Goal: Task Accomplishment & Management: Use online tool/utility

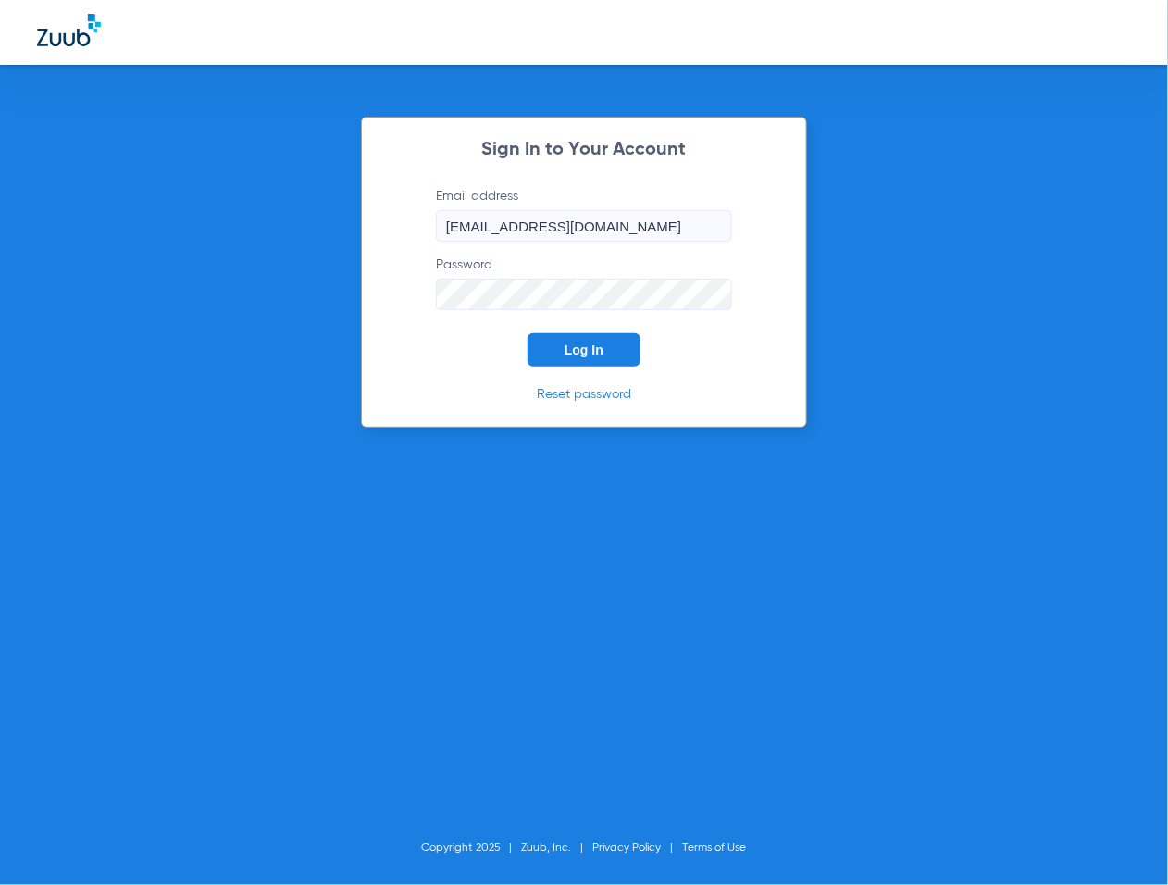
click at [599, 352] on span "Log In" at bounding box center [583, 349] width 39 height 15
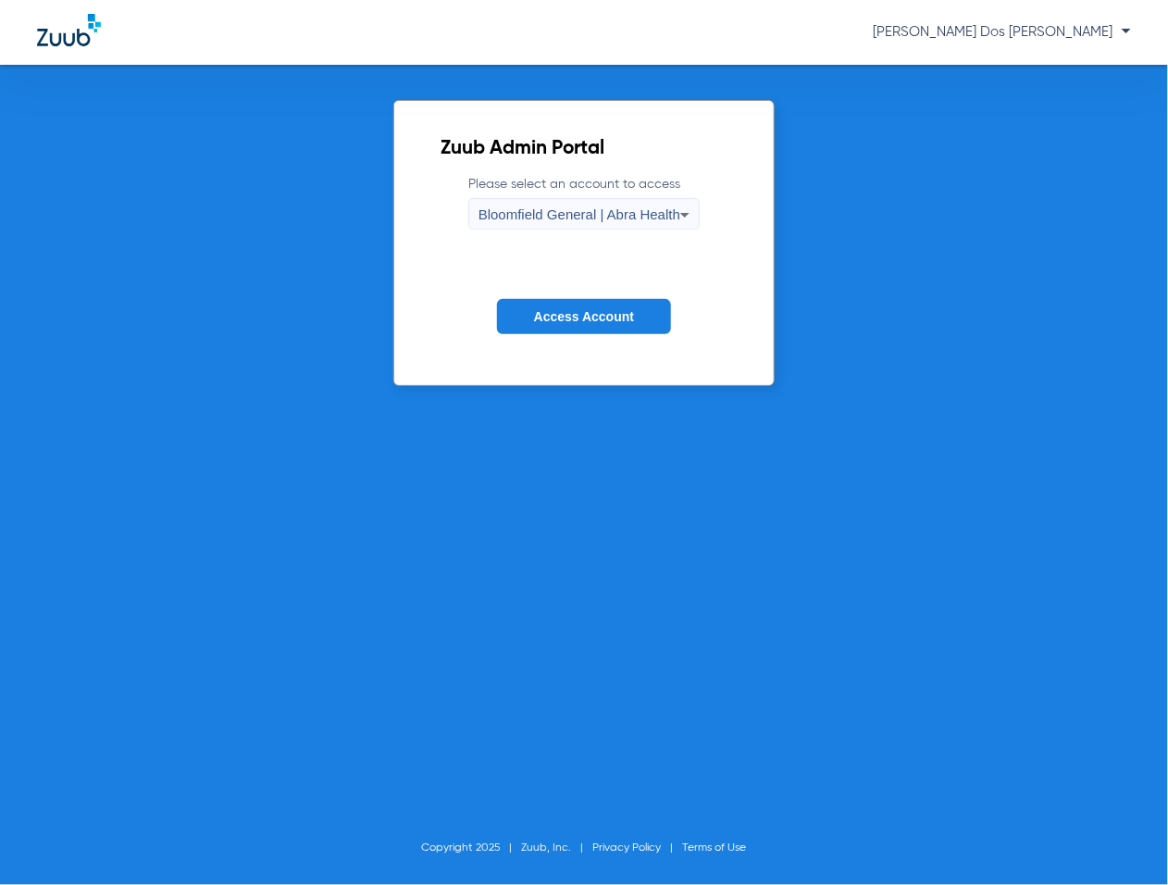
click at [607, 310] on span "Access Account" at bounding box center [584, 316] width 100 height 15
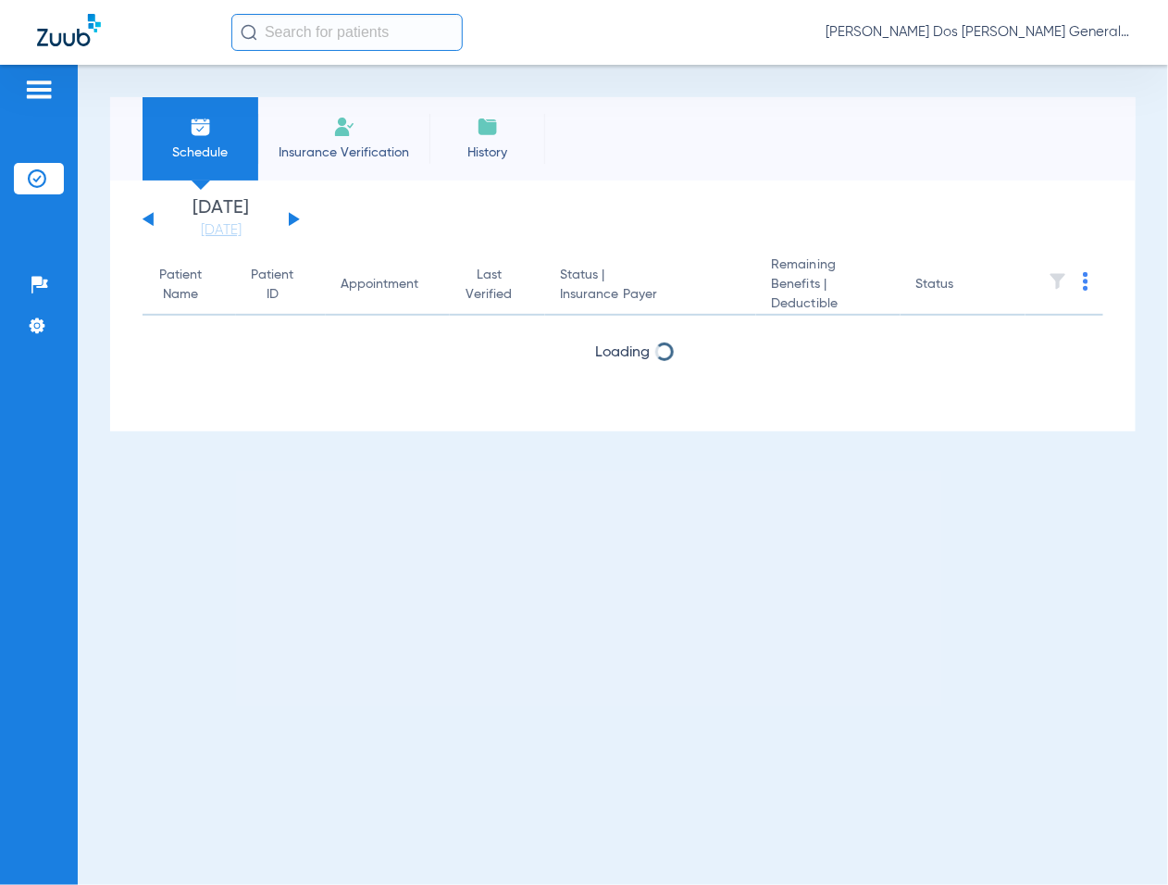
click at [326, 131] on li "Insurance Verification" at bounding box center [343, 138] width 171 height 83
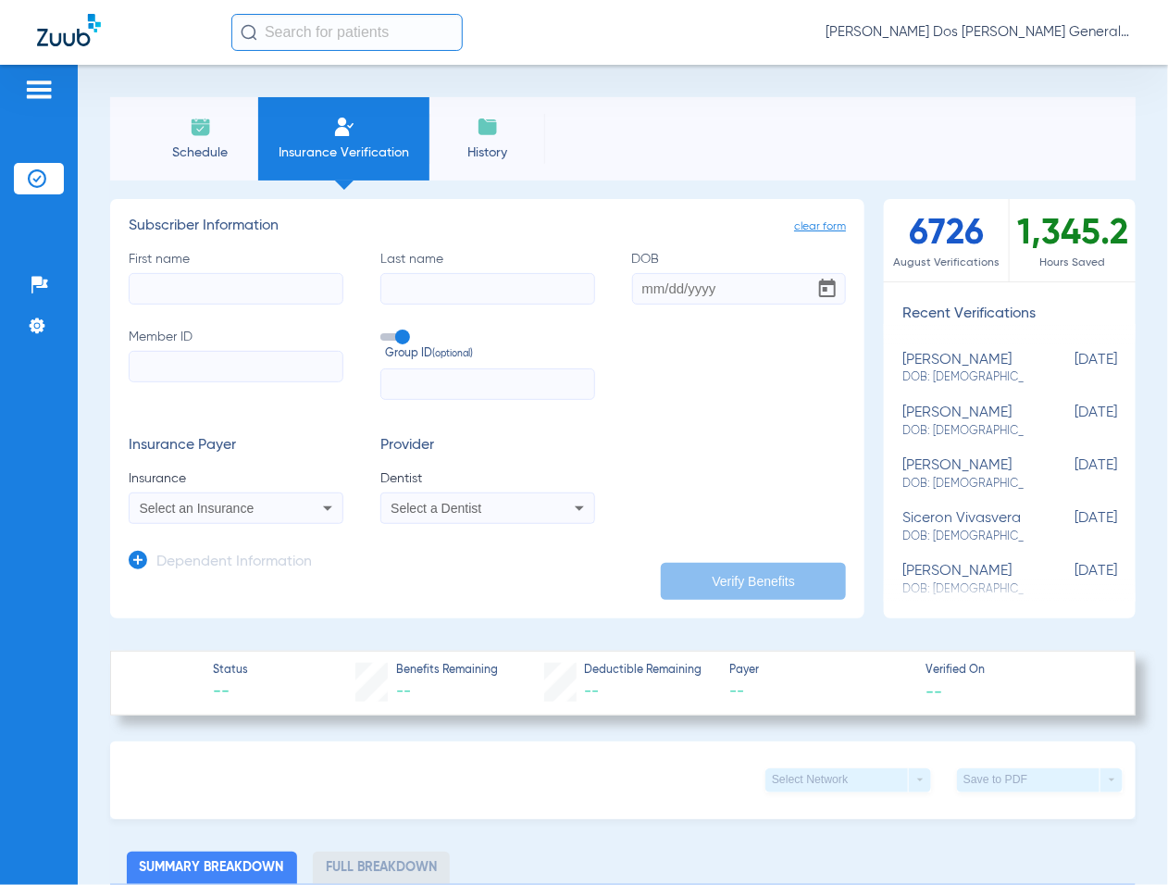
click at [239, 368] on input "Member ID" at bounding box center [236, 366] width 215 height 31
paste input "W285659829"
type input "W285659829"
click at [187, 294] on input "First name" at bounding box center [236, 288] width 215 height 31
type input "ISMAEL"
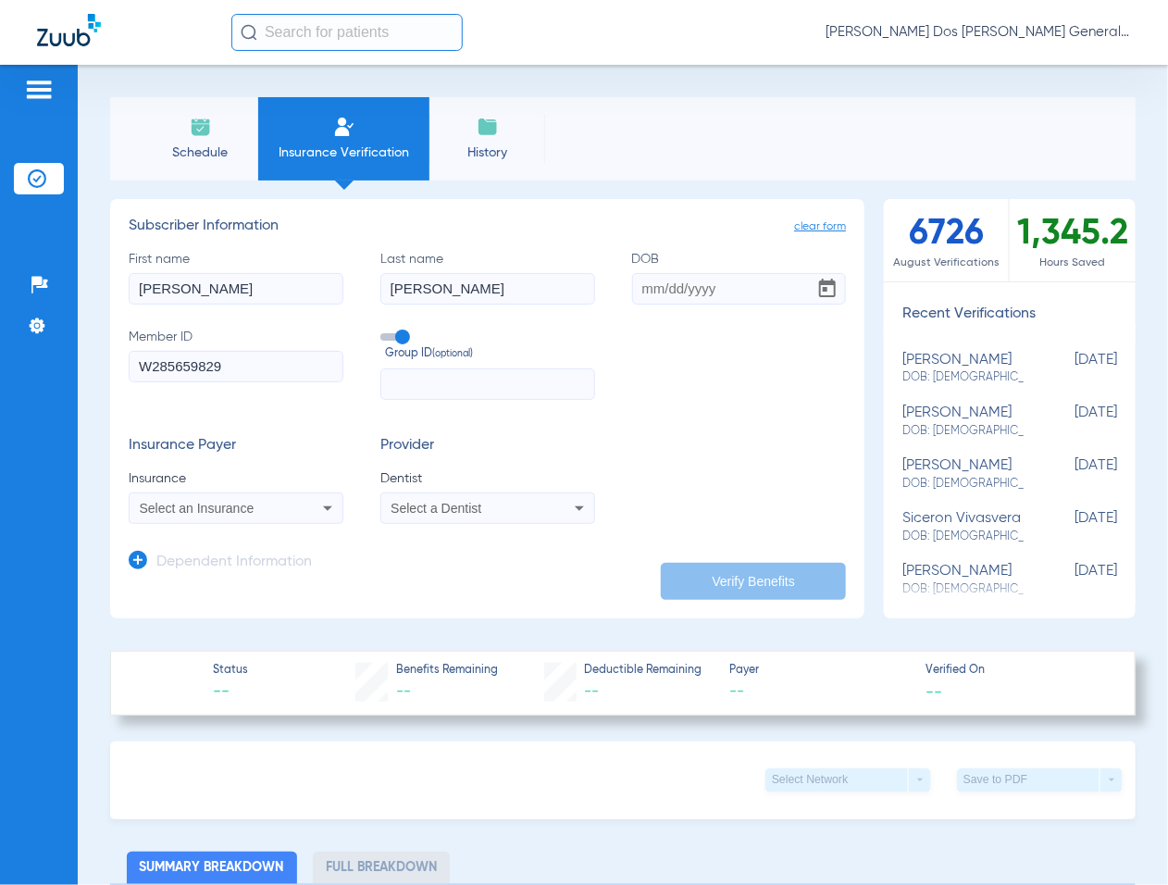
type input "rodas"
type input "01/22/2003"
click at [213, 509] on span "Select an Insurance" at bounding box center [197, 508] width 115 height 15
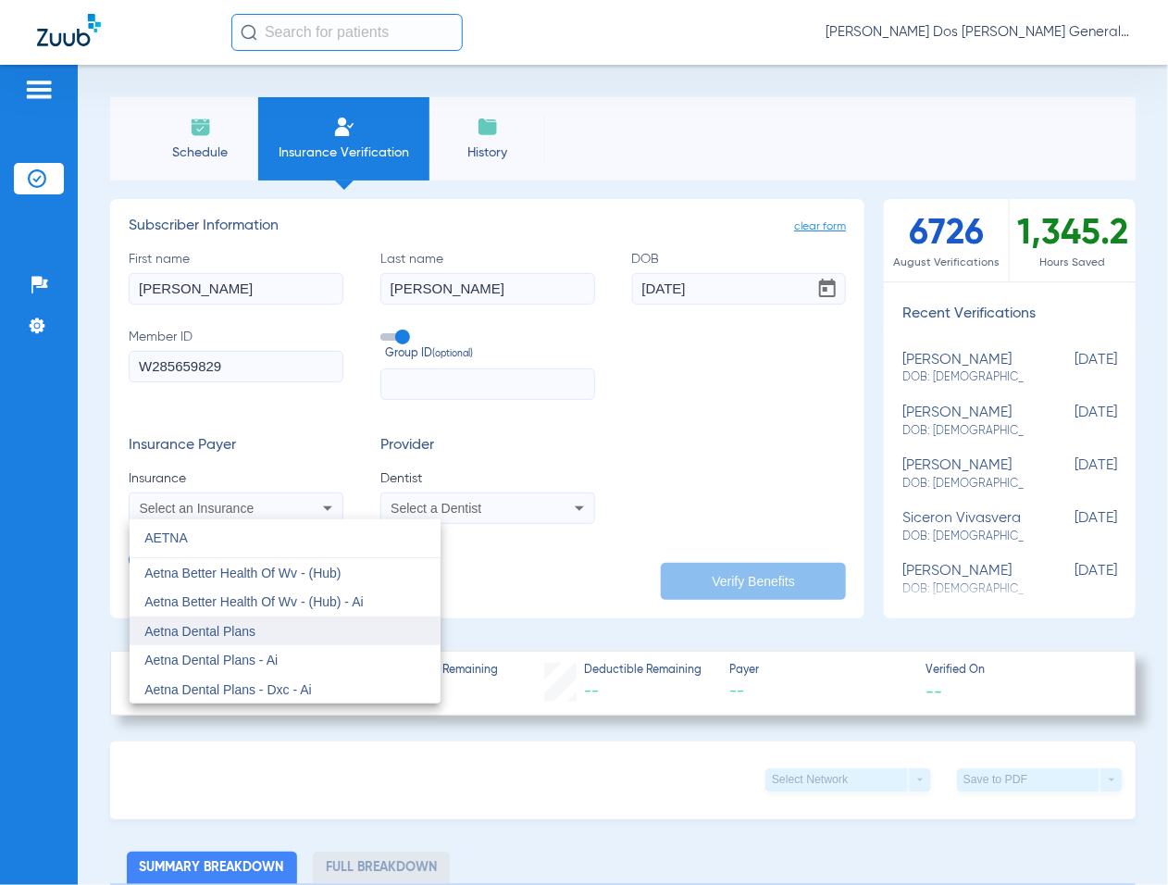
type input "AETNA"
click at [292, 625] on mat-option "Aetna Dental Plans" at bounding box center [285, 631] width 311 height 30
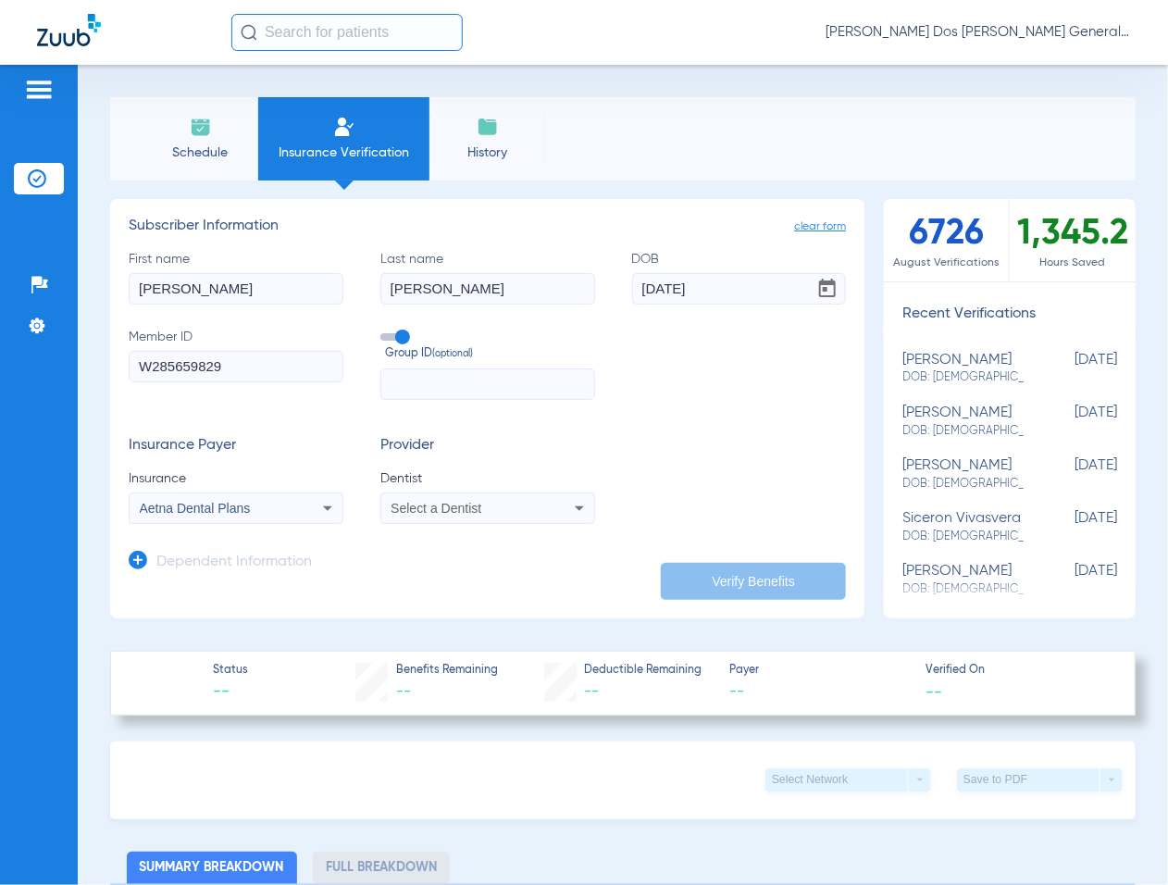
click at [433, 501] on span "Select a Dentist" at bounding box center [435, 508] width 91 height 15
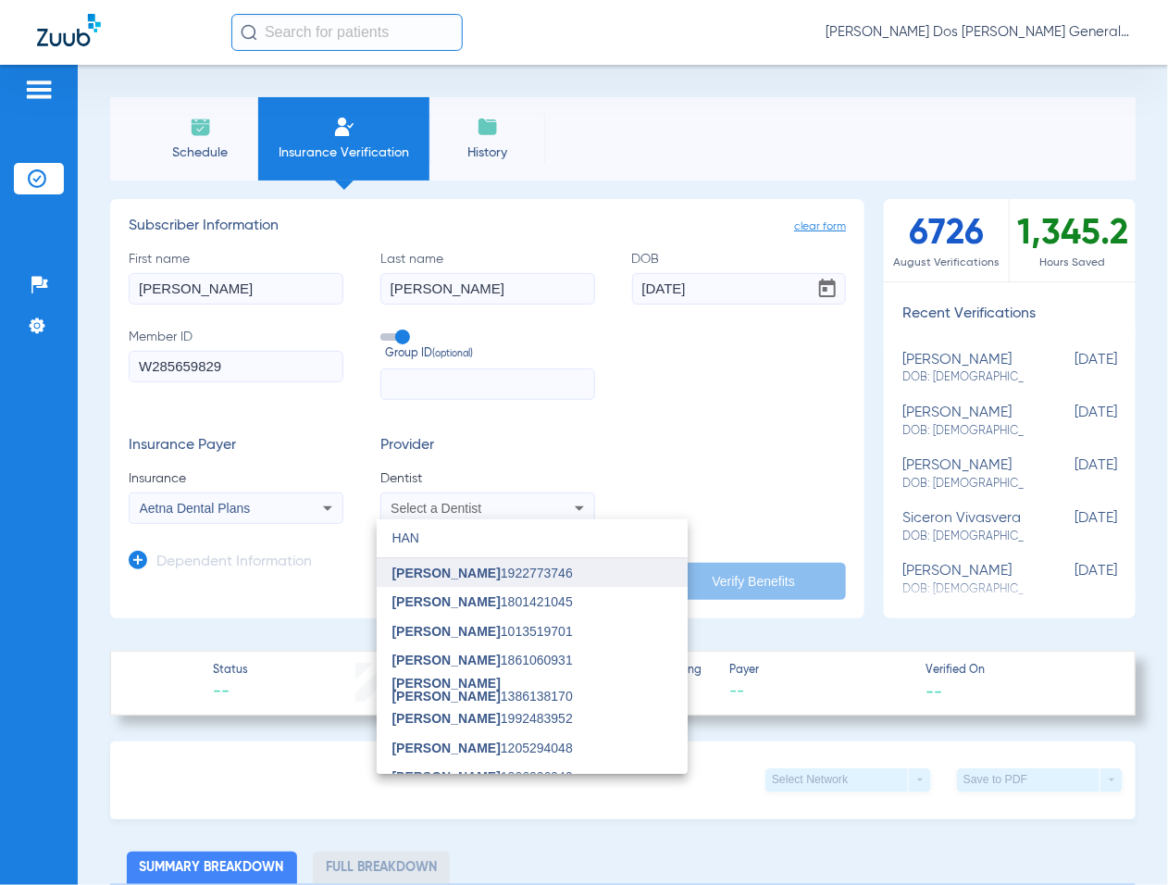
type input "HAN"
click at [447, 581] on mat-option "[PERSON_NAME] 1922773746" at bounding box center [532, 573] width 311 height 30
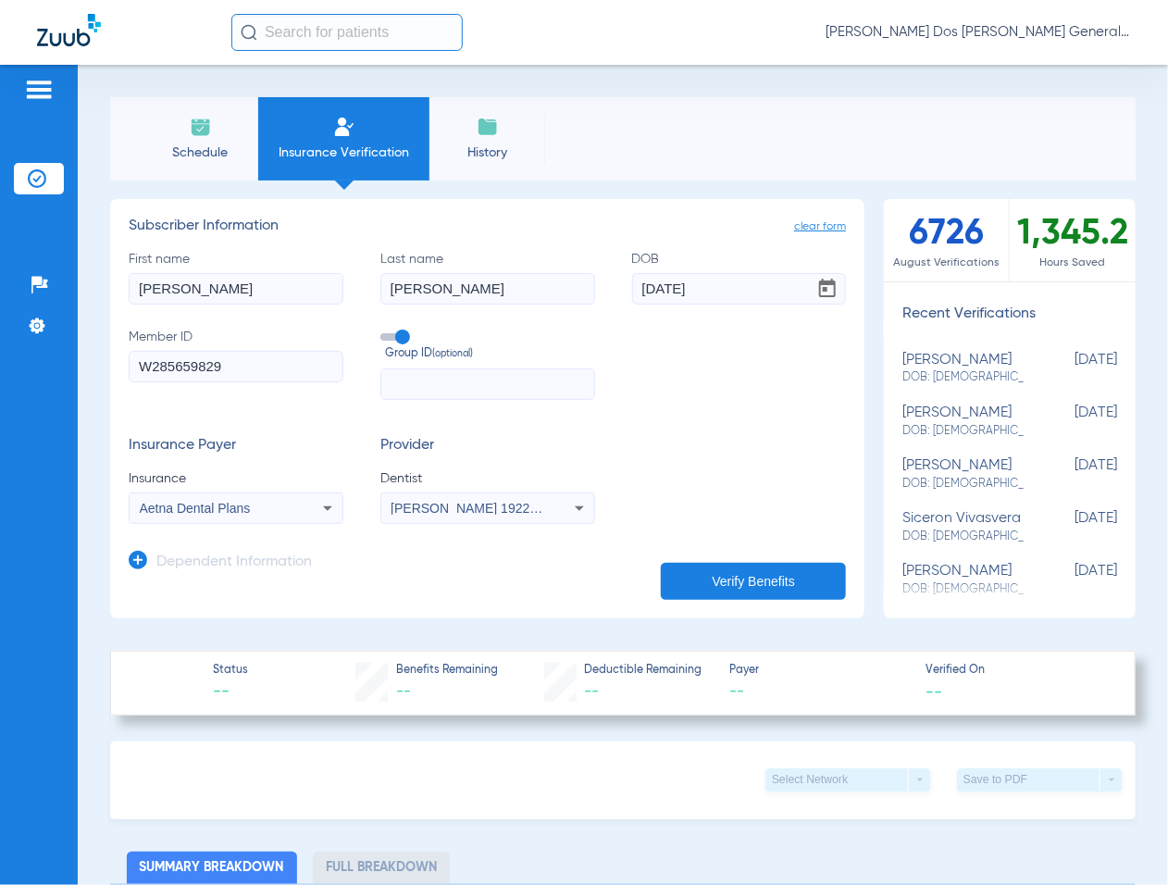
click at [754, 558] on app-dependent-form "Dependent Information" at bounding box center [487, 555] width 717 height 62
click at [749, 600] on app-manual-verification-form "clear form Subscriber Information First name ISMAEL Last name rodas DOB 01/22/2…" at bounding box center [487, 408] width 754 height 419
click at [745, 588] on button "Verify Benefits" at bounding box center [753, 581] width 185 height 37
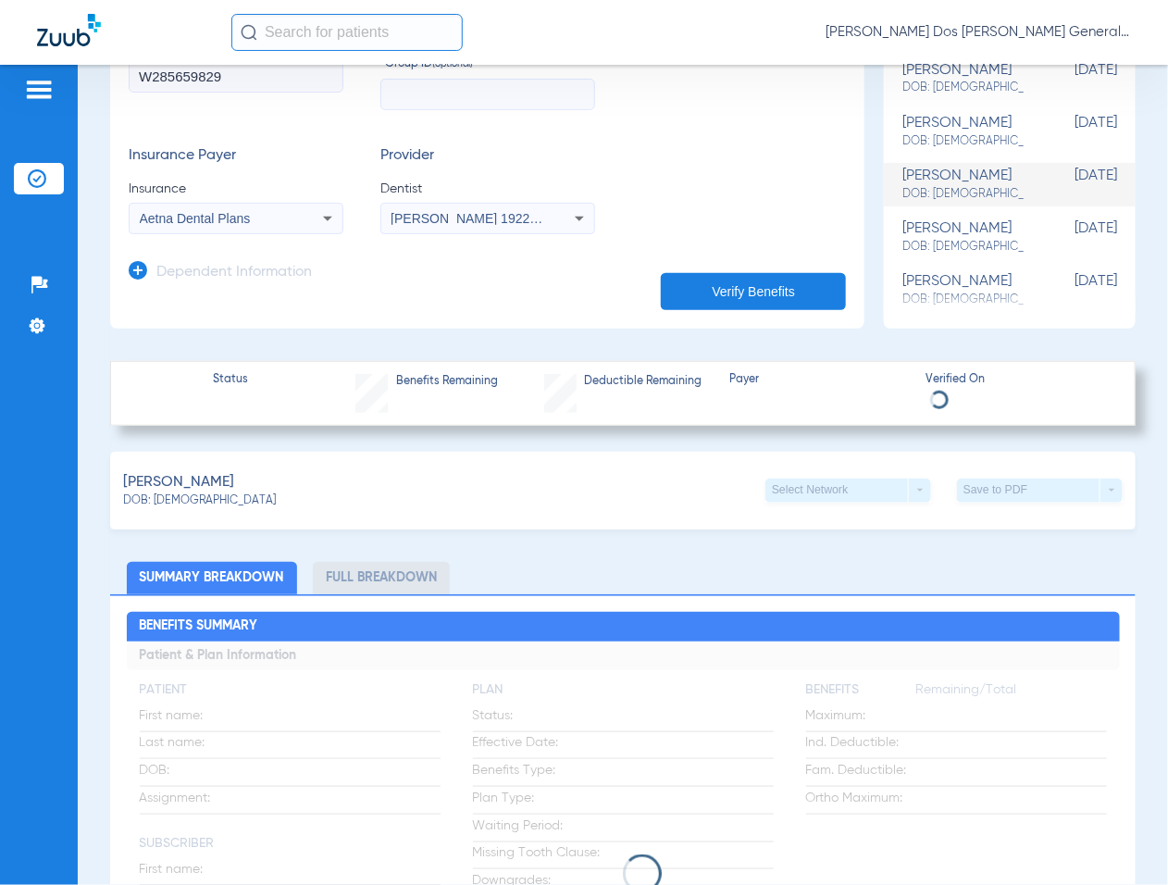
scroll to position [347, 0]
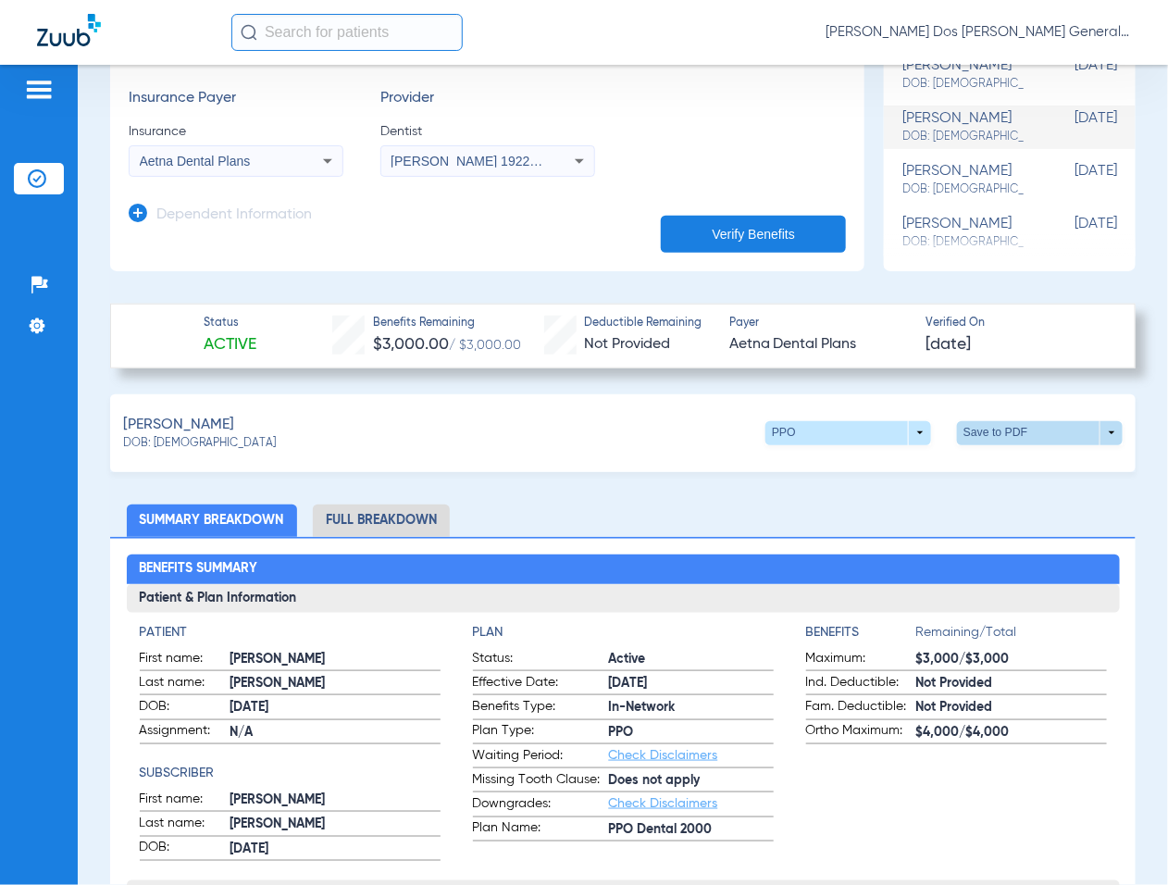
click at [1048, 424] on span at bounding box center [1040, 433] width 166 height 24
click at [893, 461] on span "Save to PDF" at bounding box center [883, 466] width 73 height 13
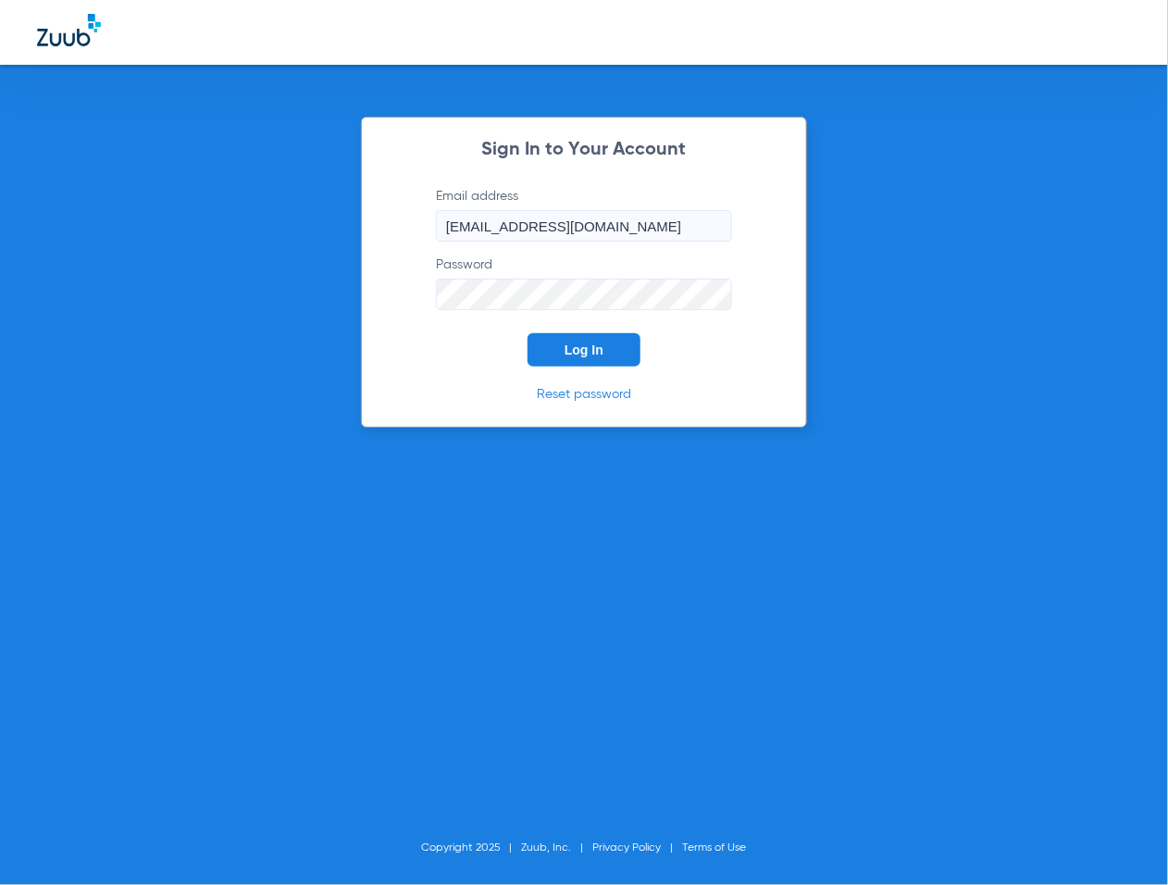
click at [604, 338] on button "Log In" at bounding box center [583, 349] width 113 height 33
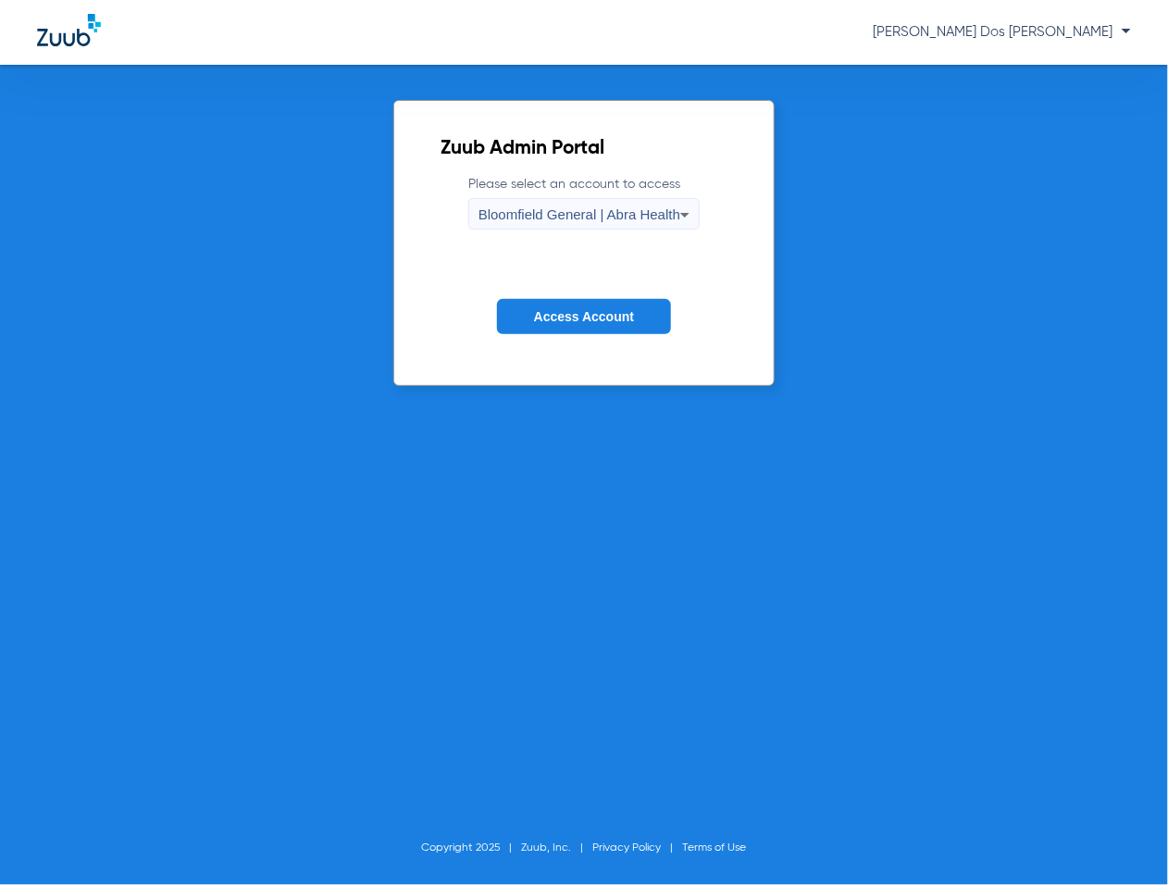
click at [578, 324] on button "Access Account" at bounding box center [584, 317] width 174 height 36
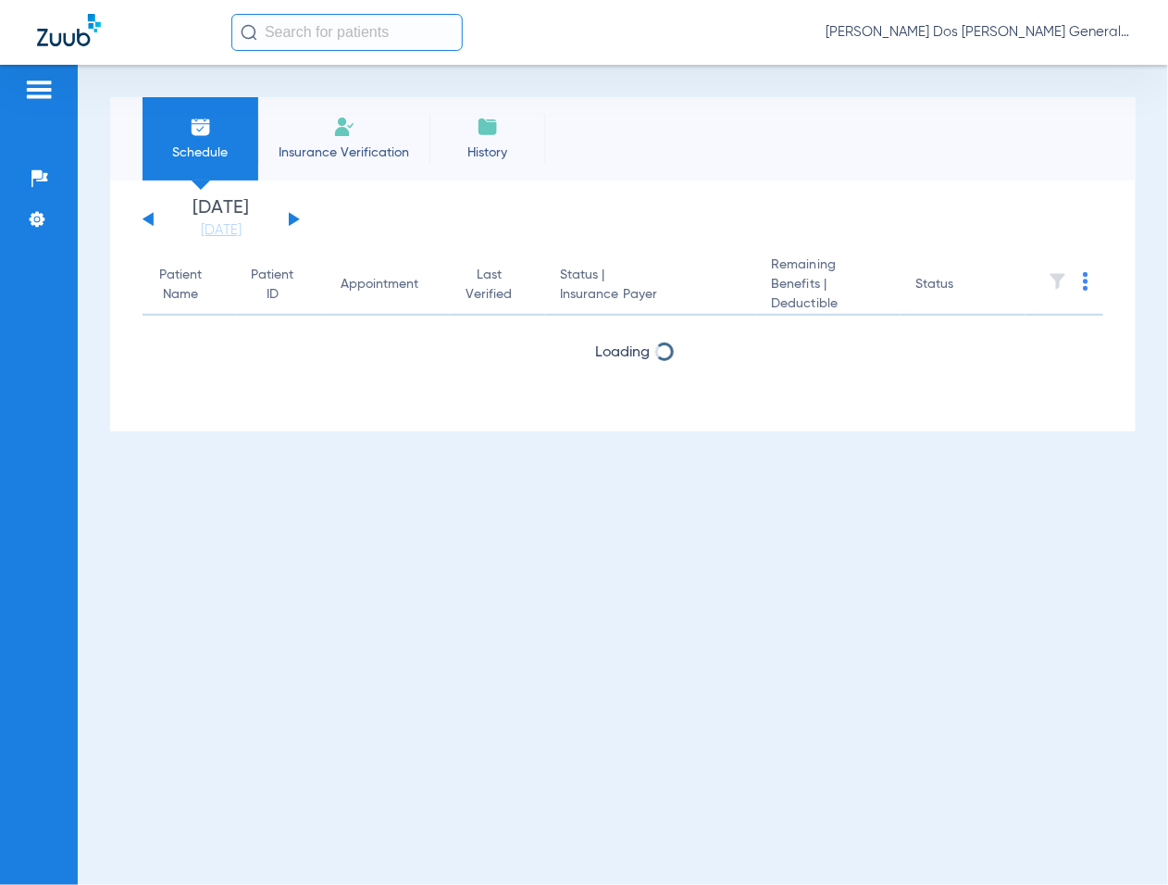
click at [302, 116] on li "Insurance Verification" at bounding box center [343, 138] width 171 height 83
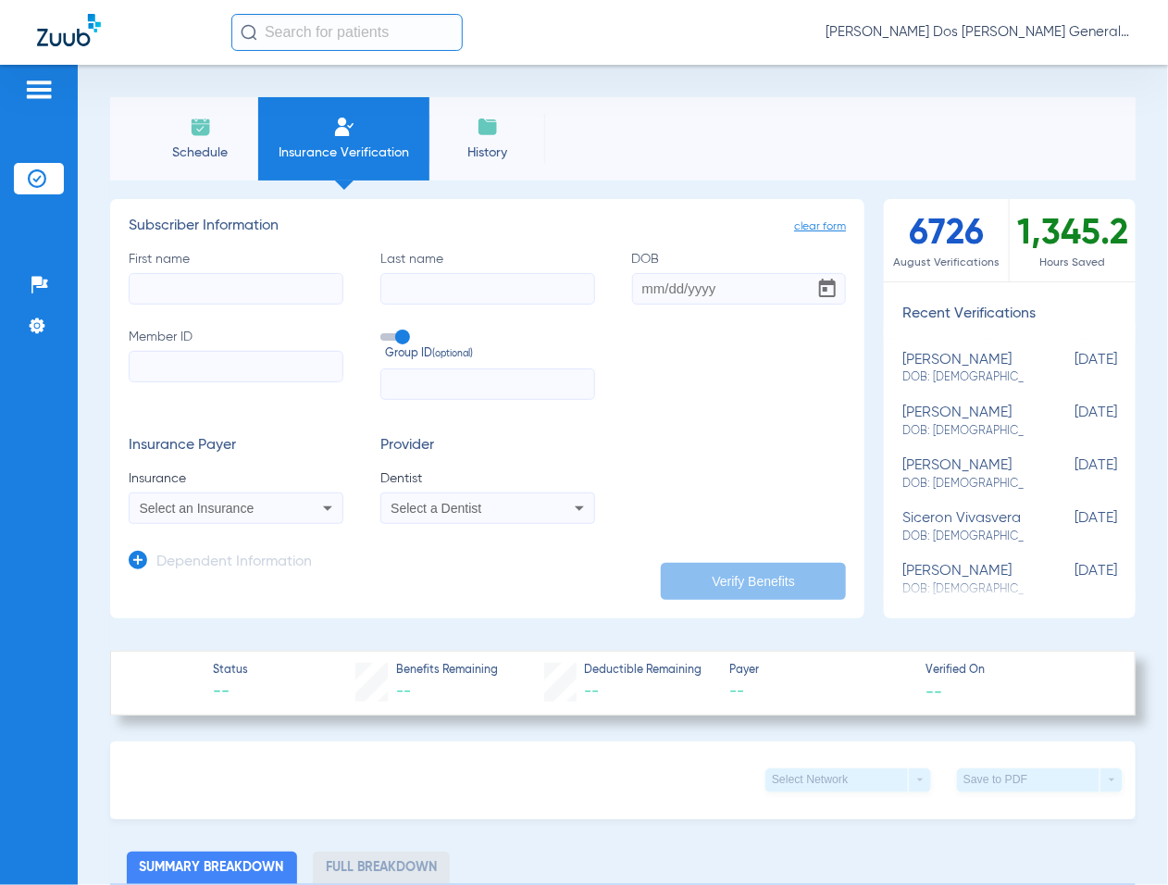
click at [247, 380] on input "Member ID" at bounding box center [236, 366] width 215 height 31
paste input "6556789270"
type input "6556789270"
click at [205, 283] on input "First name" at bounding box center [236, 288] width 215 height 31
type input "NATHALIA"
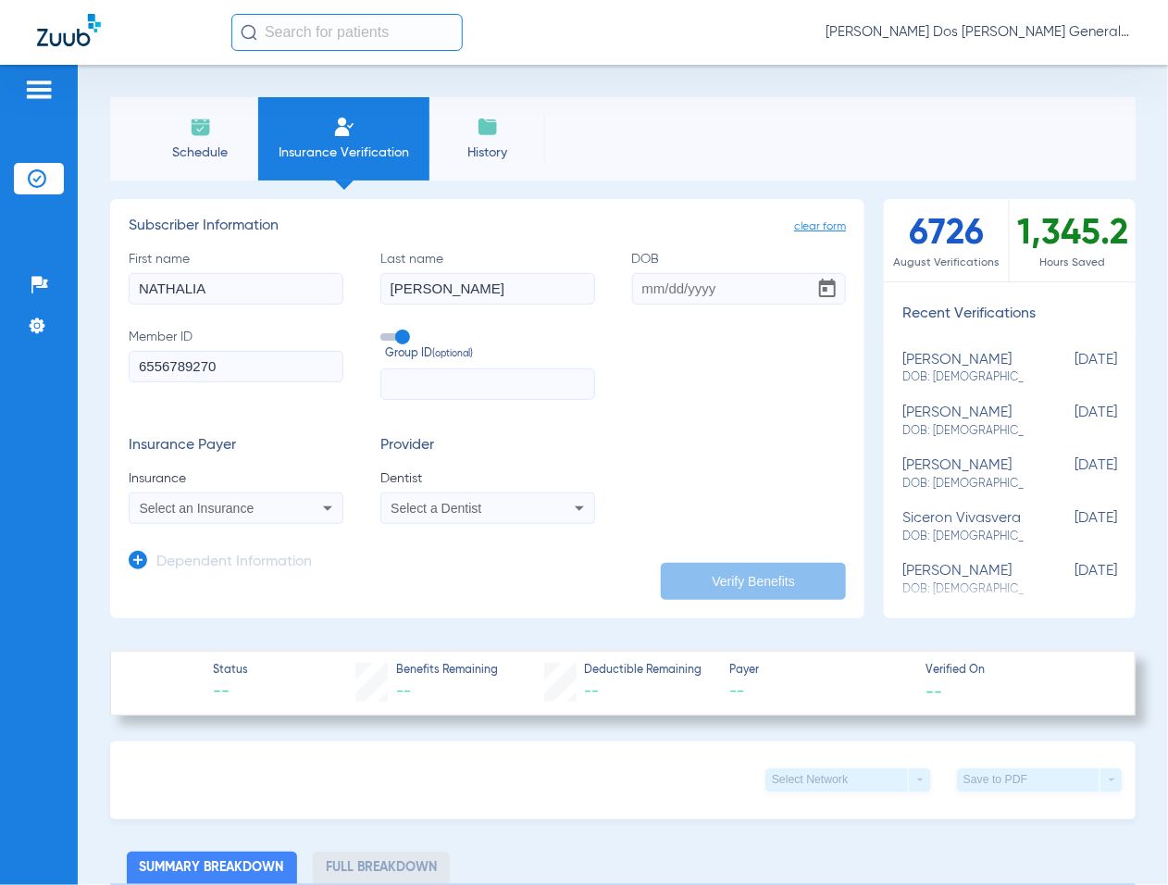
type input "[PERSON_NAME]"
type input "01/0/2006"
drag, startPoint x: 250, startPoint y: 489, endPoint x: 255, endPoint y: 498, distance: 10.8
click at [255, 497] on app-form-autocomplete "Insurance Select an Insurance" at bounding box center [236, 496] width 215 height 55
click at [262, 505] on div "Select an Insurance" at bounding box center [217, 507] width 155 height 13
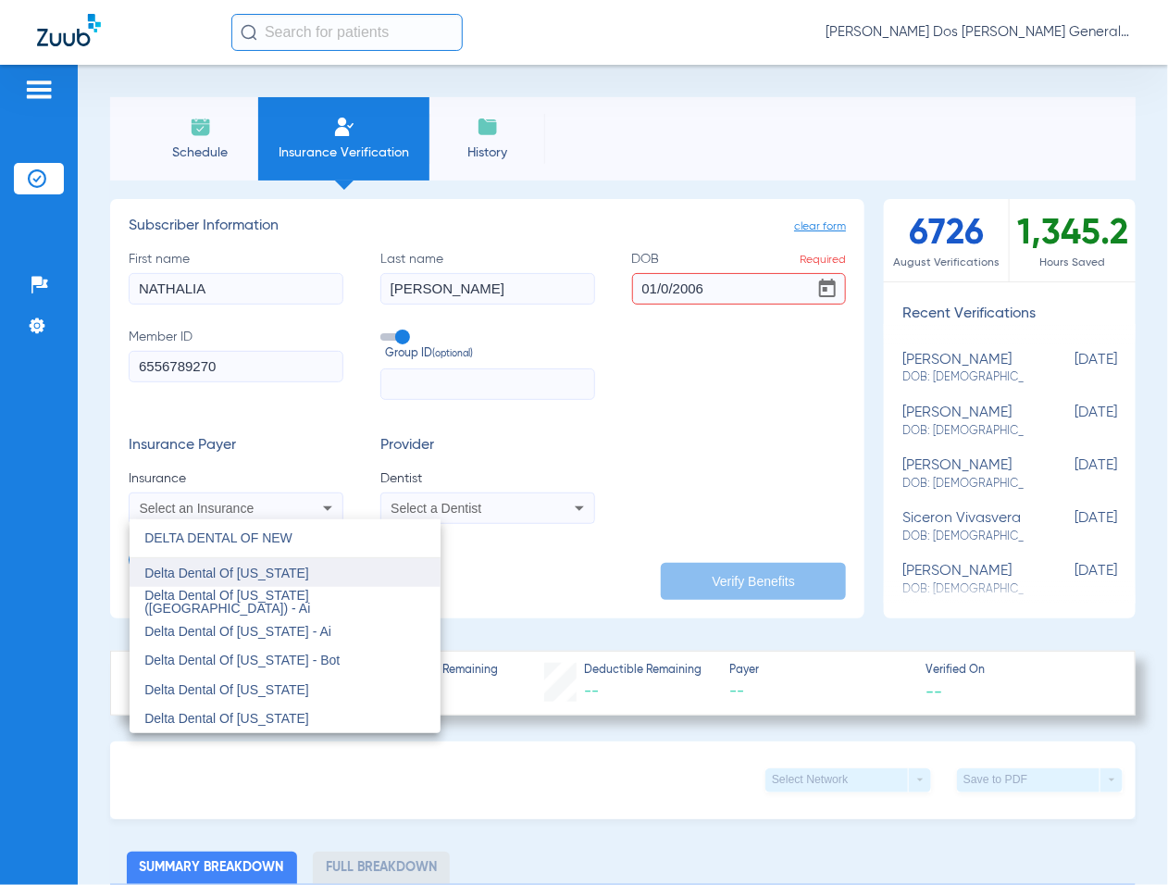
type input "DELTA DENTAL OF NEW"
drag, startPoint x: 261, startPoint y: 569, endPoint x: 352, endPoint y: 538, distance: 96.0
click at [262, 565] on span "Delta Dental Of [US_STATE]" at bounding box center [226, 572] width 165 height 15
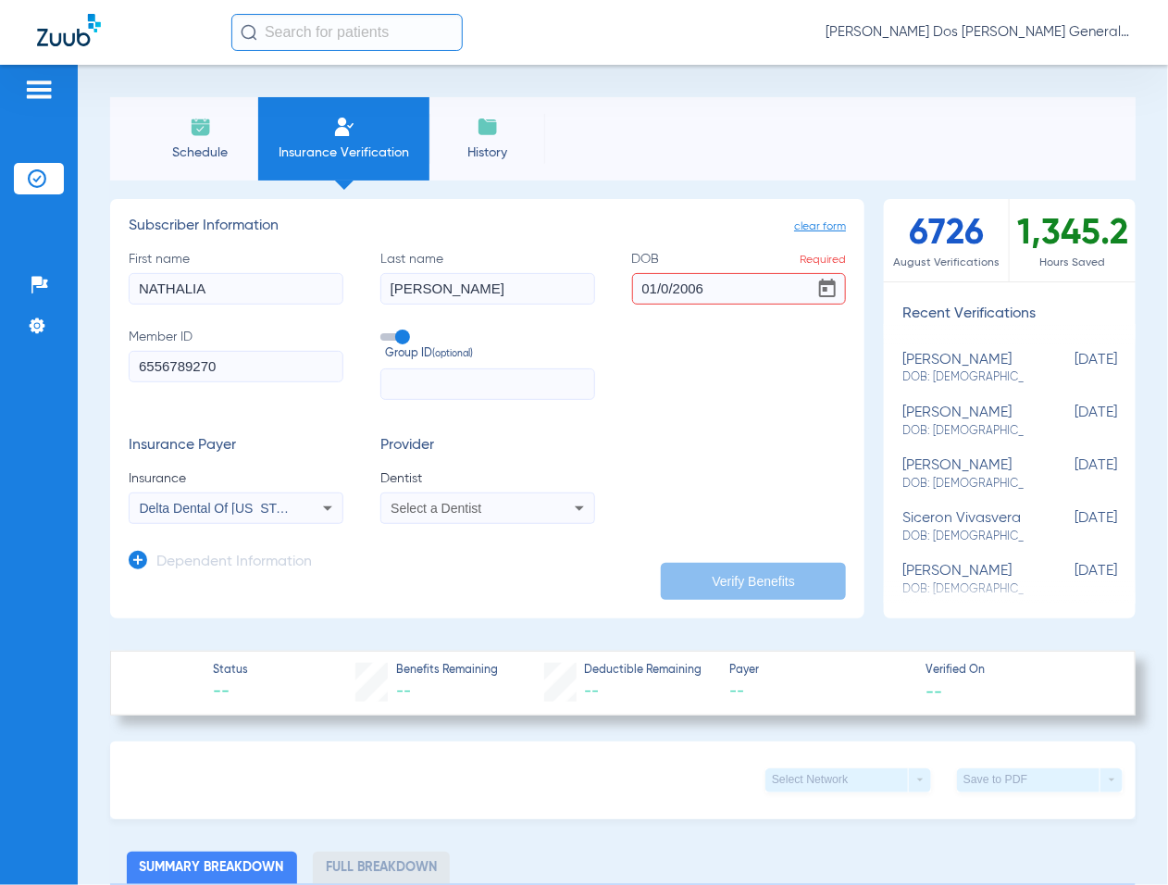
click at [424, 497] on div "Select a Dentist" at bounding box center [487, 508] width 213 height 22
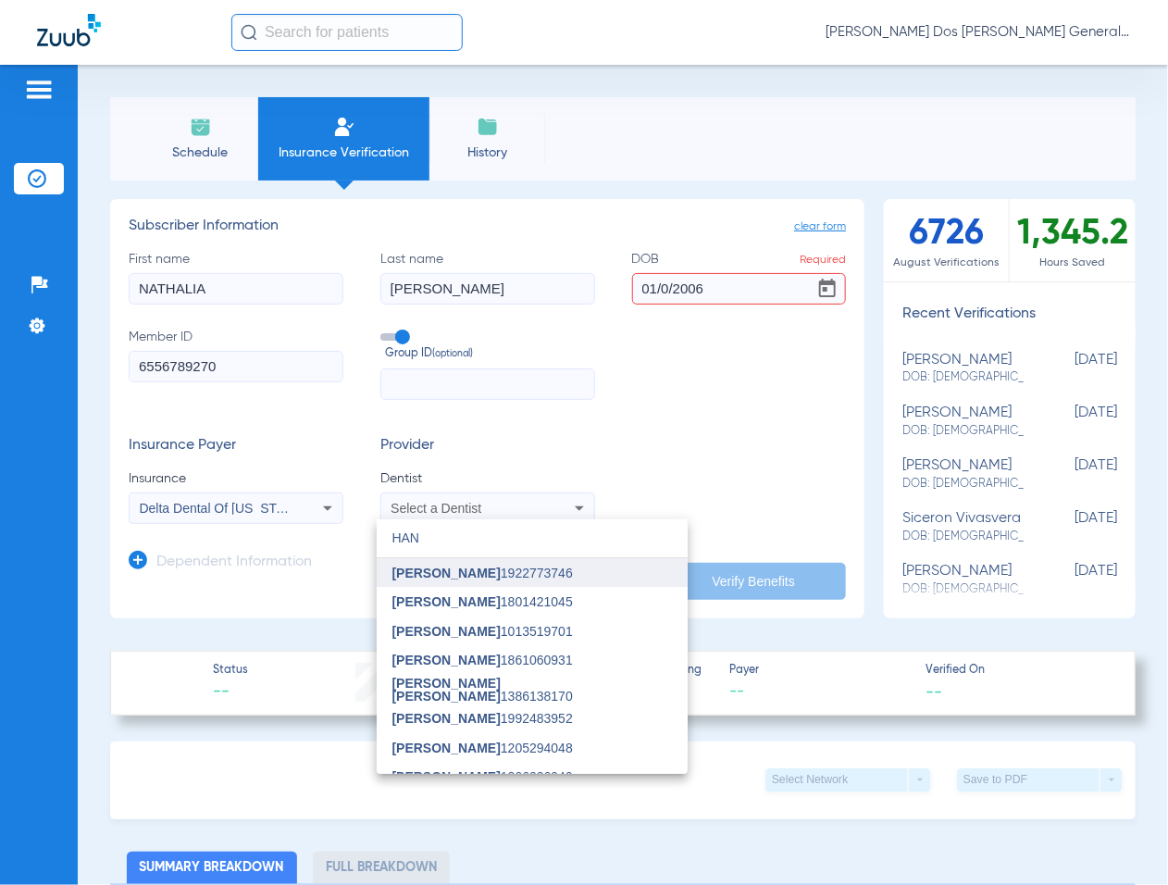
type input "HAN"
click at [534, 572] on mat-option "[PERSON_NAME] 1922773746" at bounding box center [532, 573] width 311 height 30
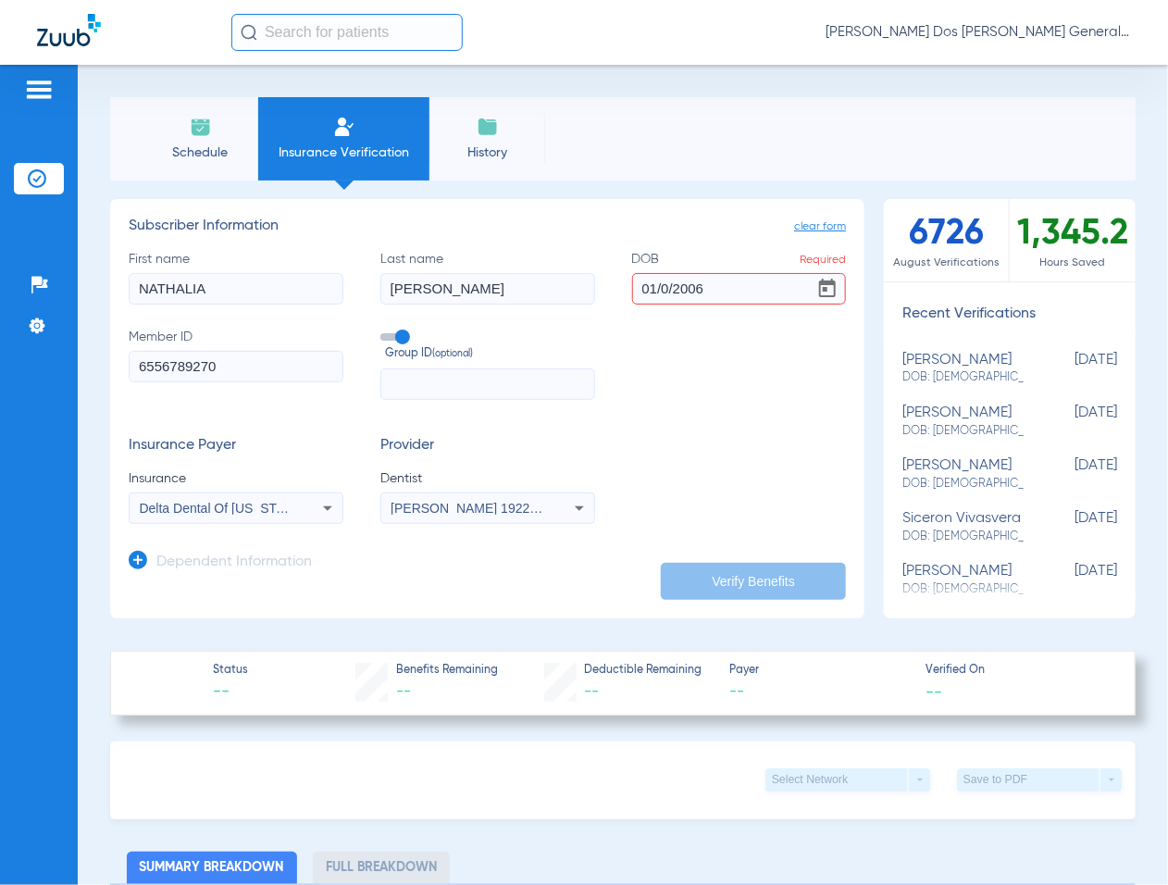
click at [724, 282] on input "01/0/2006" at bounding box center [739, 288] width 215 height 31
drag, startPoint x: 713, startPoint y: 287, endPoint x: 549, endPoint y: 293, distance: 164.8
click at [549, 293] on div "First name [PERSON_NAME] Last name [PERSON_NAME] Required 01/0/2006 Member ID 6…" at bounding box center [487, 325] width 717 height 150
type input "[DATE]"
click at [793, 592] on app-manual-verification-form "clear form Subscriber Information First name [PERSON_NAME] Last name [PERSON_NA…" at bounding box center [487, 408] width 754 height 419
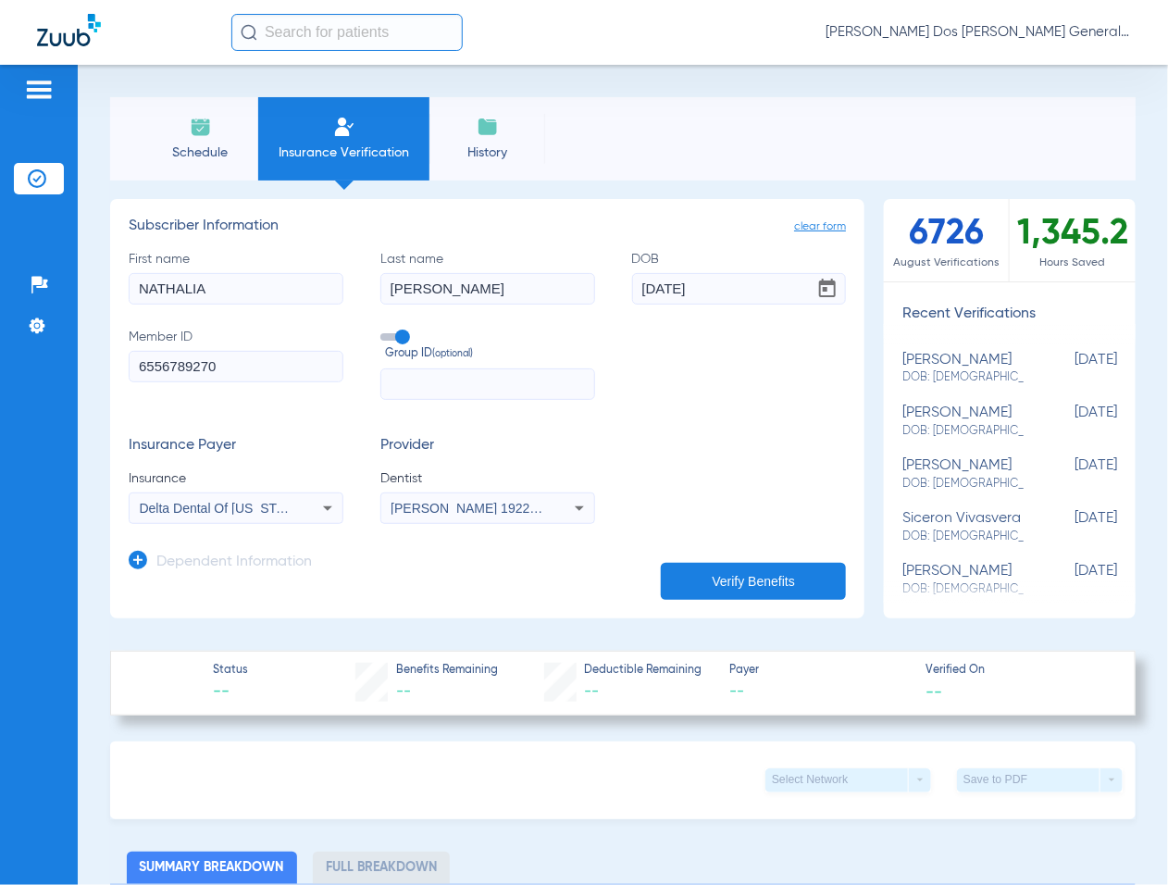
drag, startPoint x: 793, startPoint y: 592, endPoint x: 789, endPoint y: 571, distance: 21.6
click at [789, 571] on button "Verify Benefits" at bounding box center [753, 581] width 185 height 37
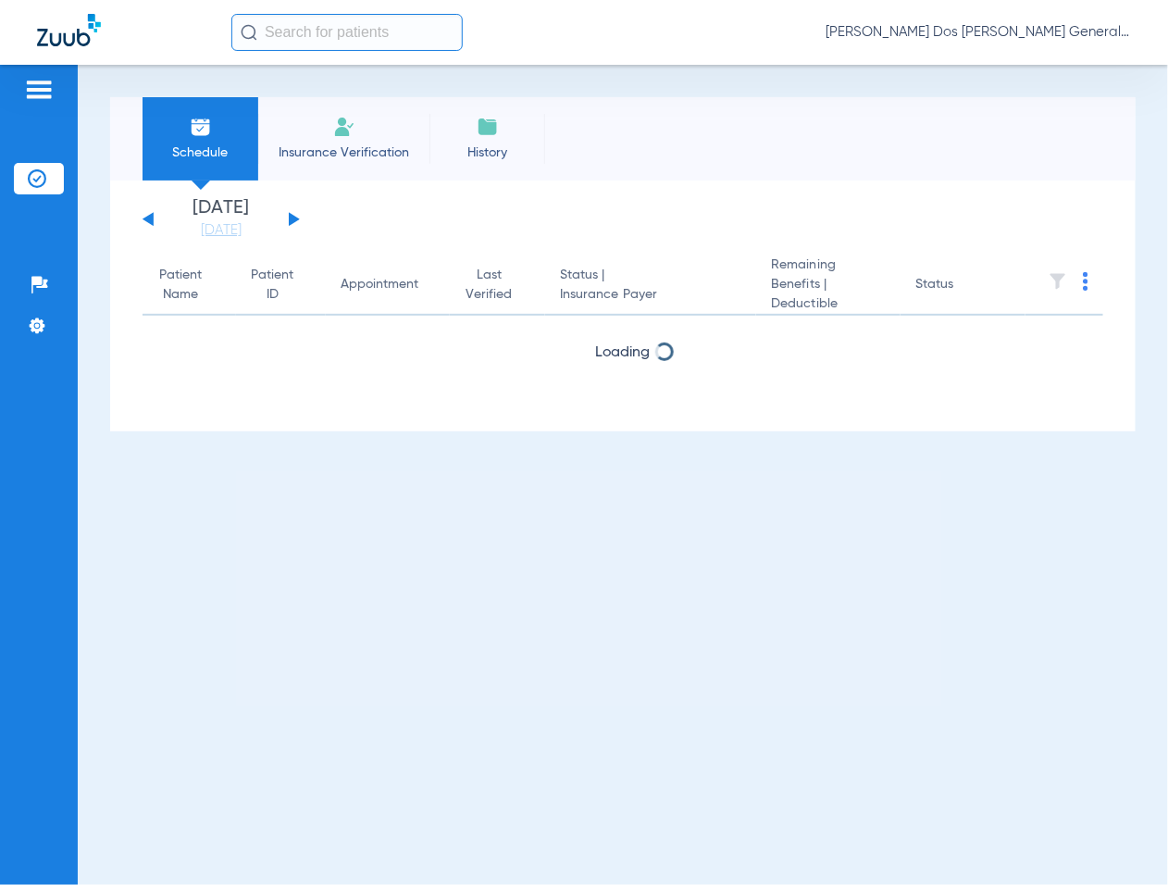
click at [310, 141] on li "Insurance Verification" at bounding box center [343, 138] width 171 height 83
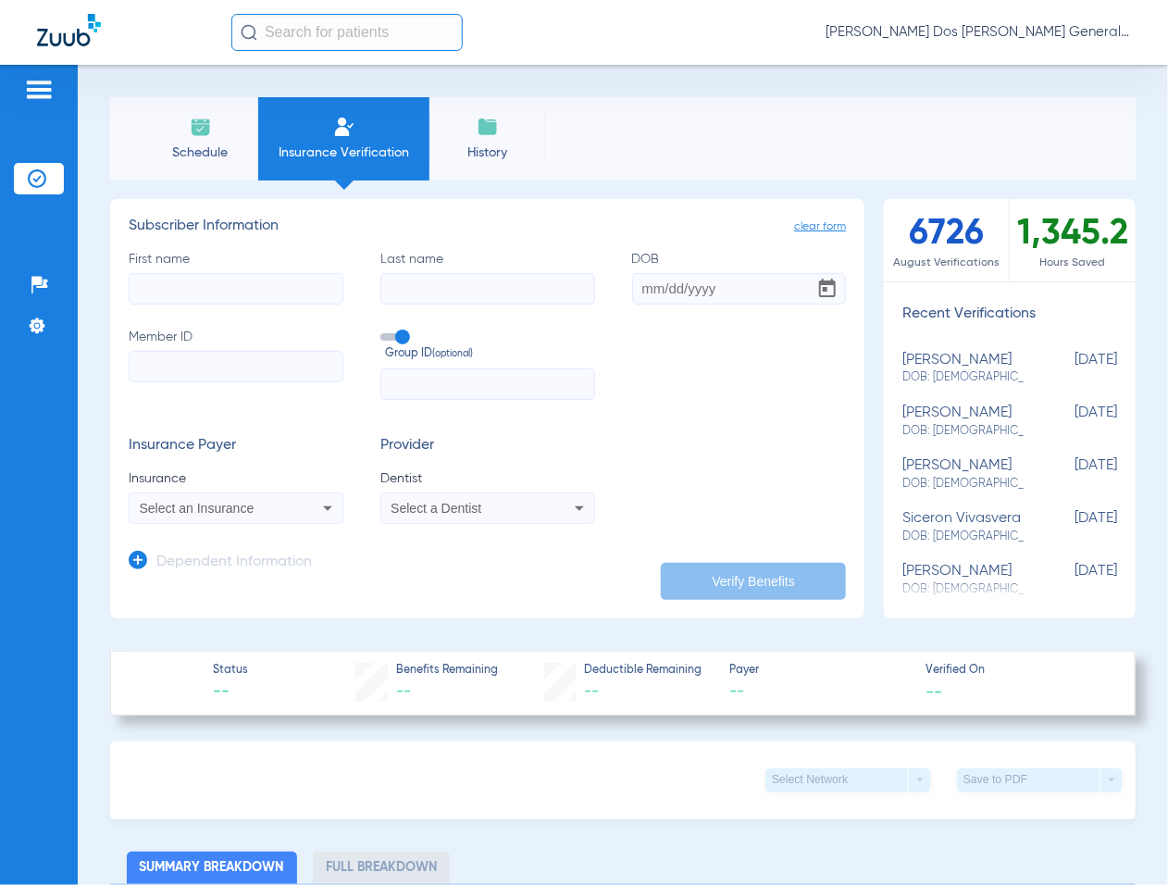
click at [217, 372] on input "Member ID" at bounding box center [236, 366] width 215 height 31
paste input "W209606509"
type input "W209606509"
click at [208, 298] on input "First name" at bounding box center [236, 288] width 215 height 31
type input "NATHALIA"
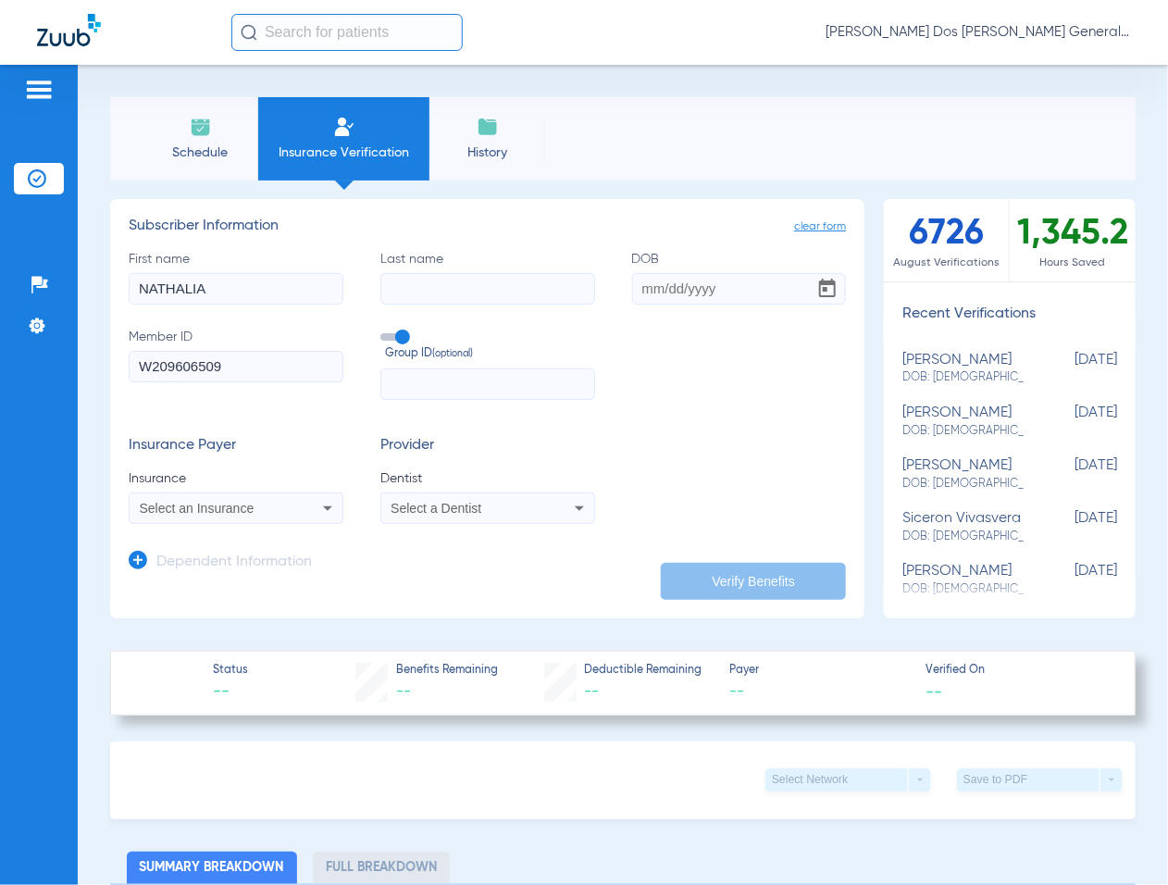
type input "[PERSON_NAME]"
type input "[DATE]"
click at [162, 507] on span "Select an Insurance" at bounding box center [197, 508] width 115 height 15
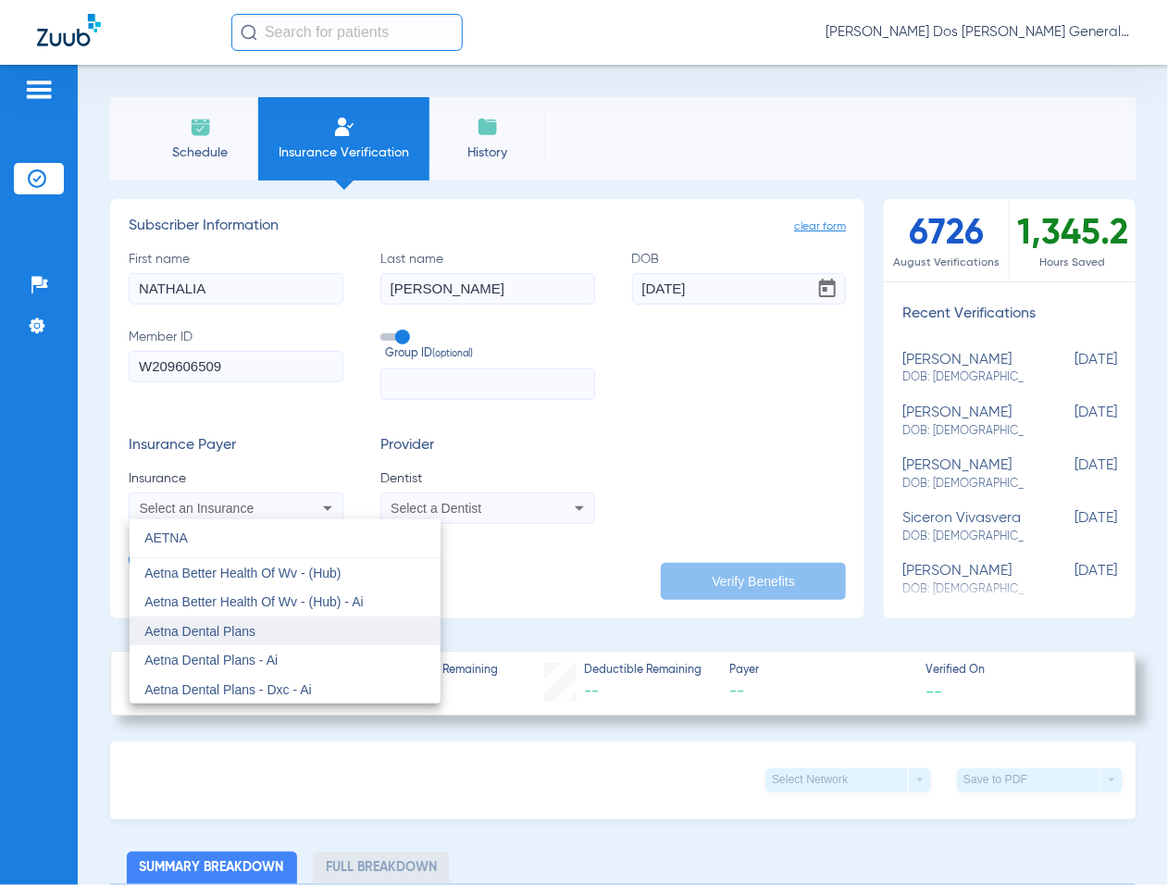
type input "AETNA"
click at [324, 632] on mat-option "Aetna Dental Plans" at bounding box center [285, 631] width 311 height 30
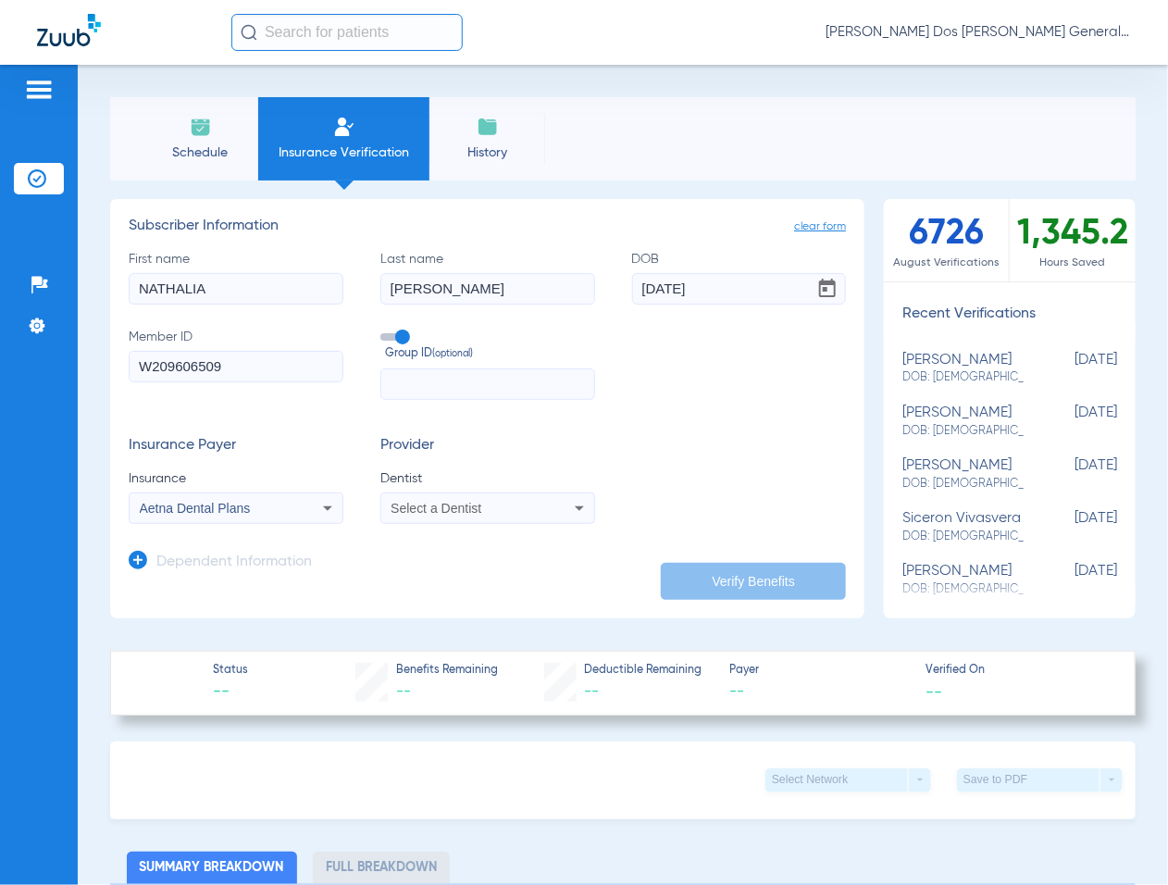
click at [401, 515] on div "Select a Dentist" at bounding box center [487, 508] width 213 height 22
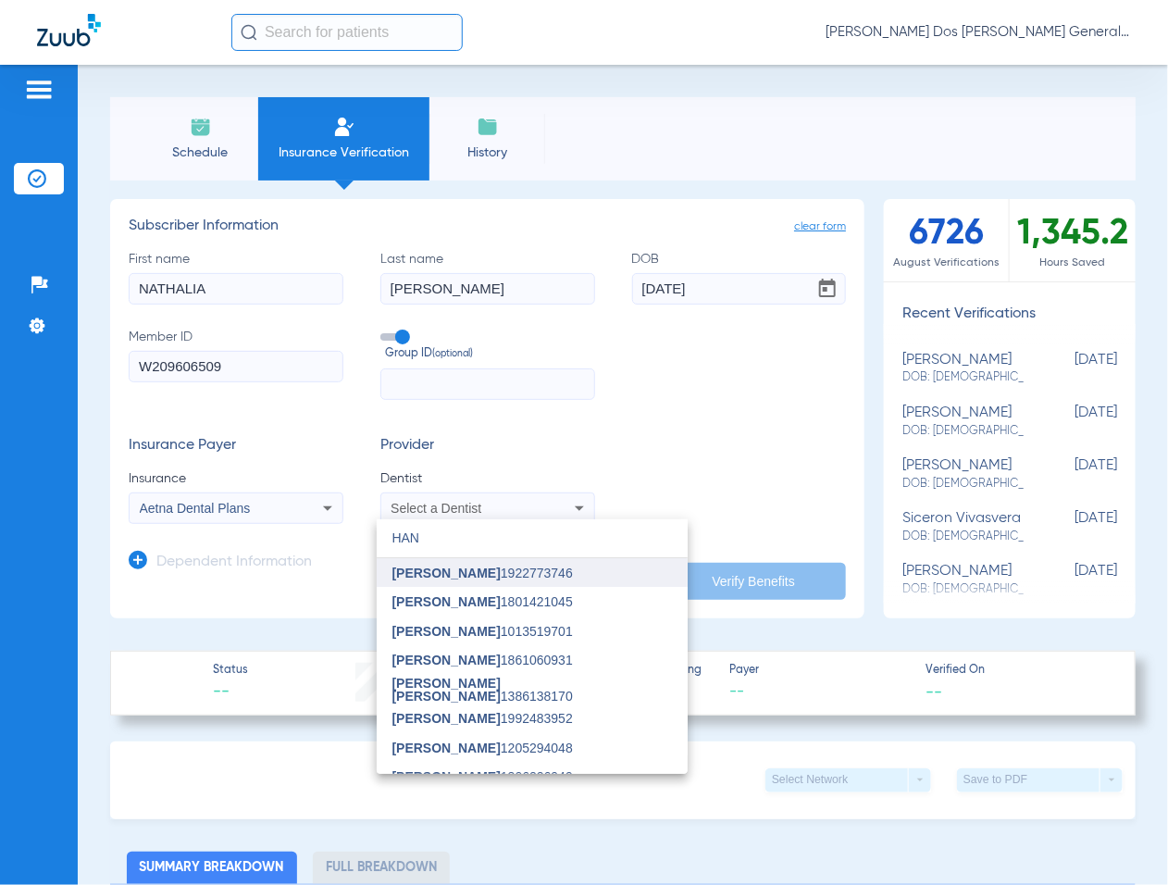
type input "HAN"
click at [445, 574] on span "[PERSON_NAME] 1922773746" at bounding box center [481, 572] width 180 height 13
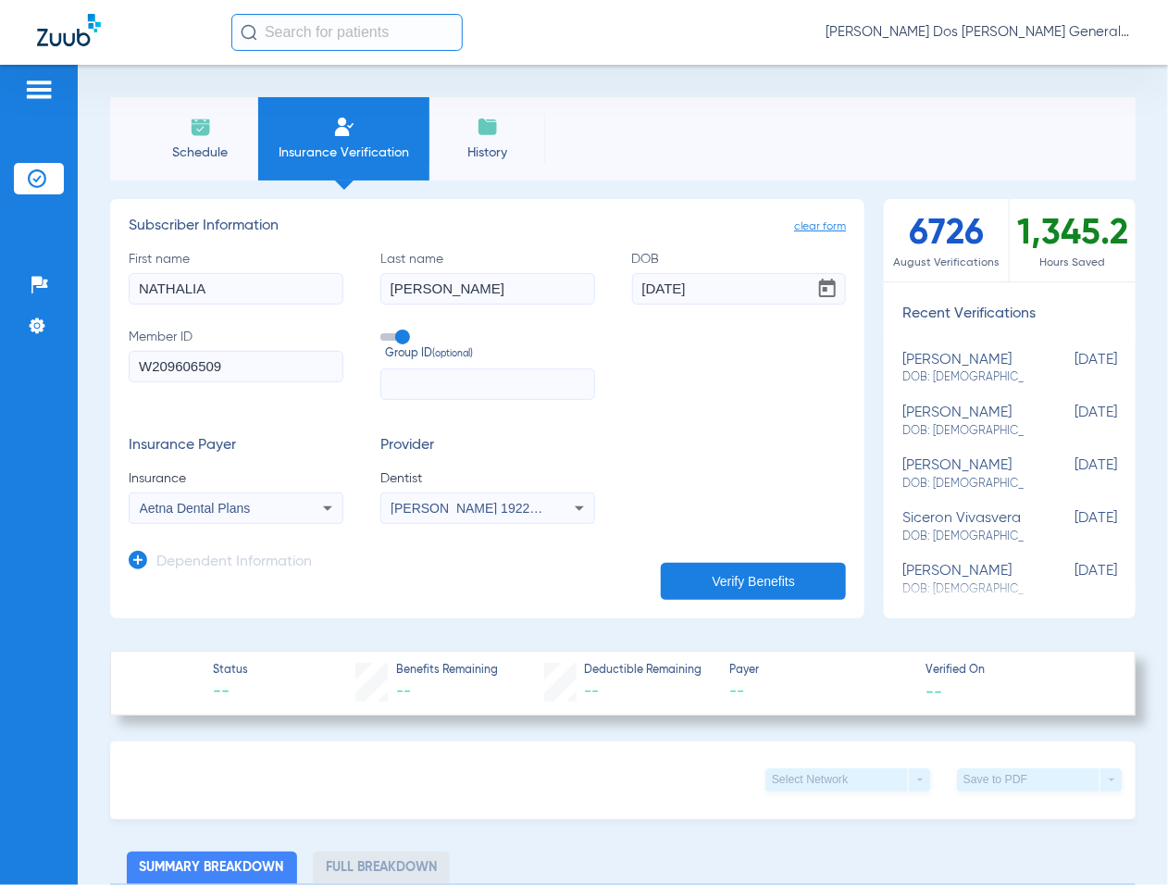
click at [704, 581] on button "Verify Benefits" at bounding box center [753, 581] width 185 height 37
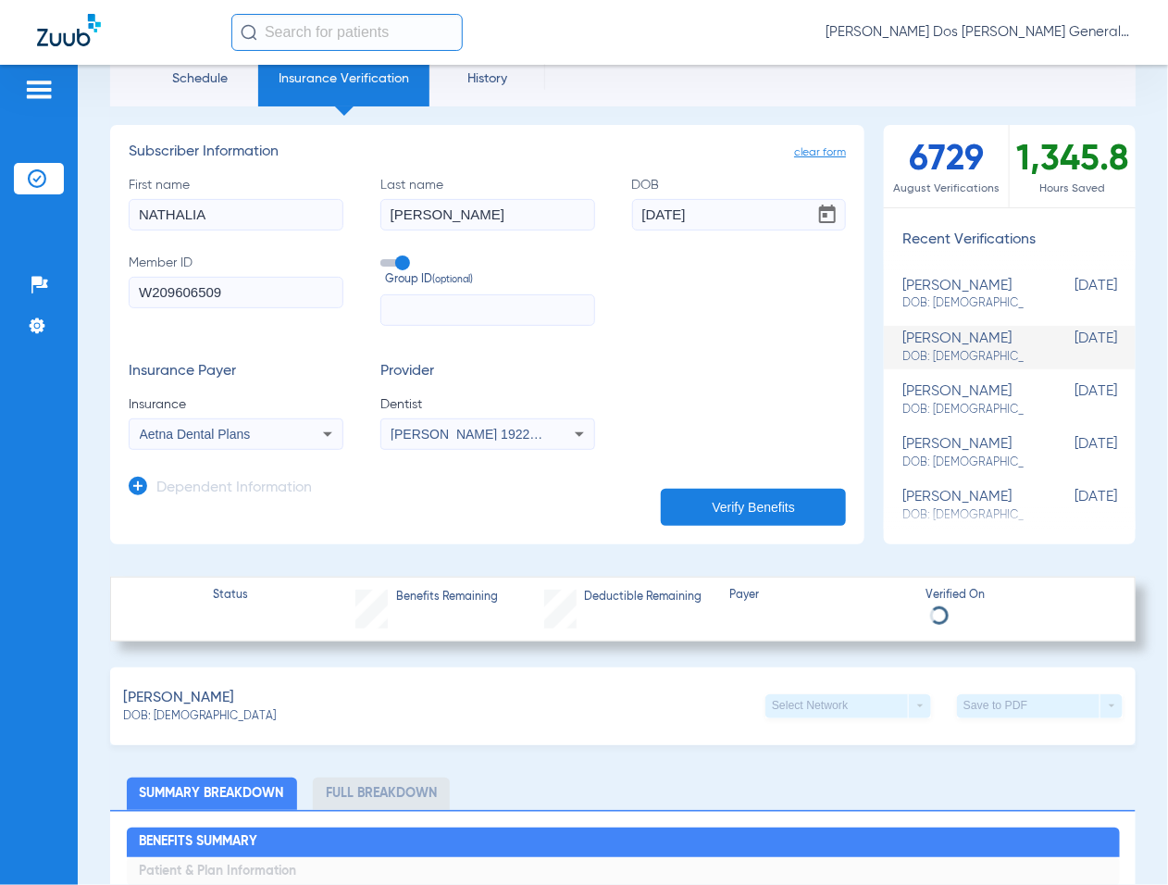
scroll to position [116, 0]
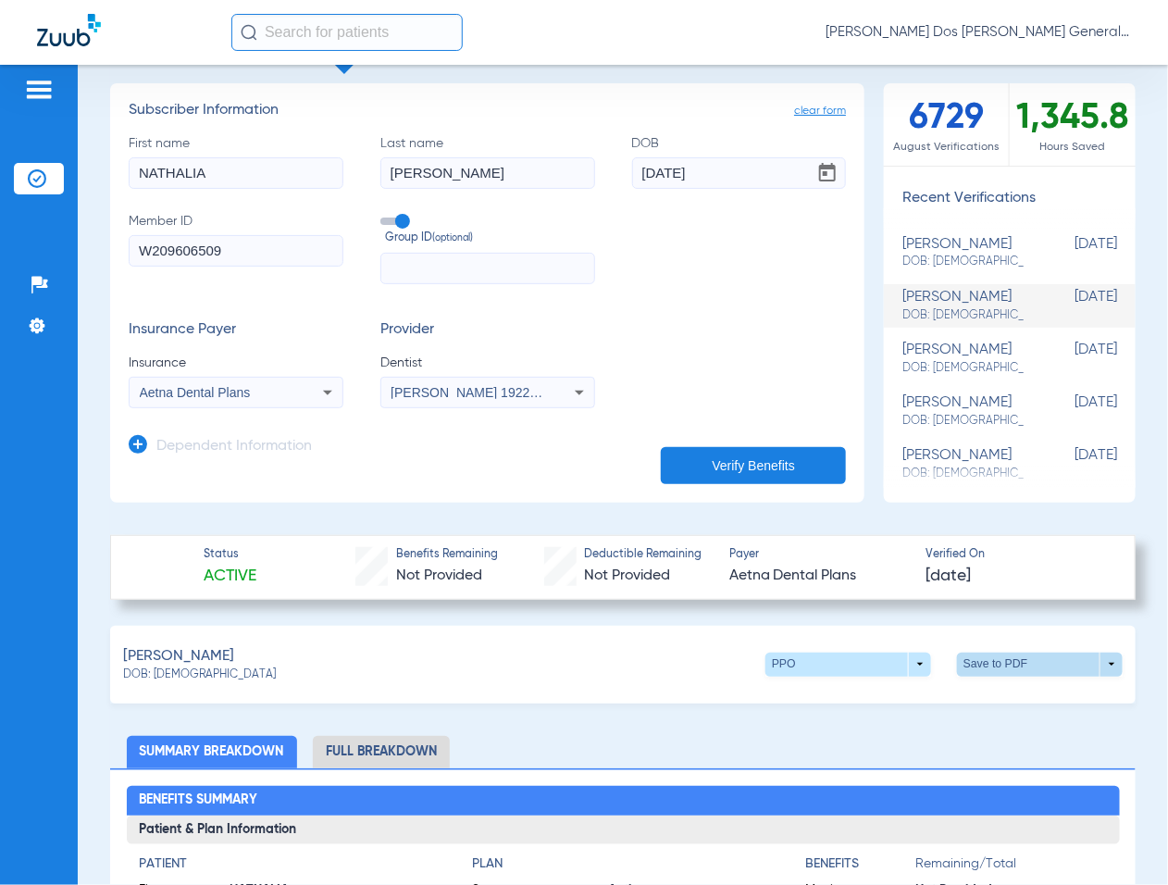
click at [1027, 672] on span at bounding box center [1040, 664] width 44 height 44
click at [922, 687] on button "insert_drive_file Save to PDF" at bounding box center [866, 697] width 140 height 37
